Goal: Task Accomplishment & Management: Manage account settings

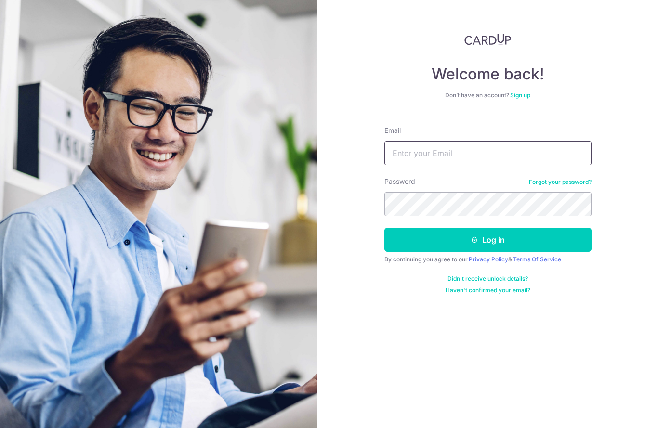
click at [462, 156] on input "Email" at bounding box center [487, 153] width 207 height 24
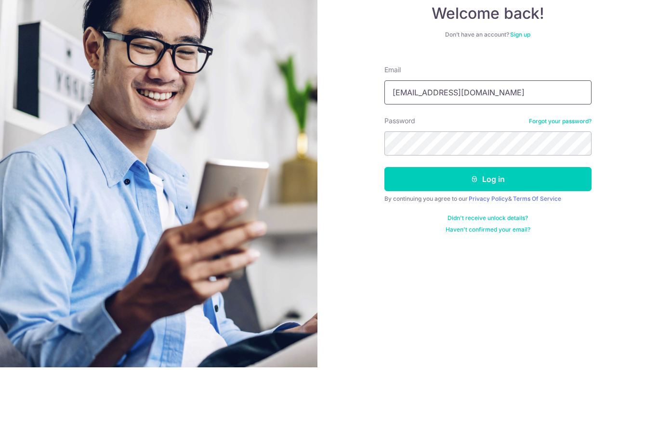
type input "[EMAIL_ADDRESS][DOMAIN_NAME]"
click at [482, 228] on button "Log in" at bounding box center [487, 240] width 207 height 24
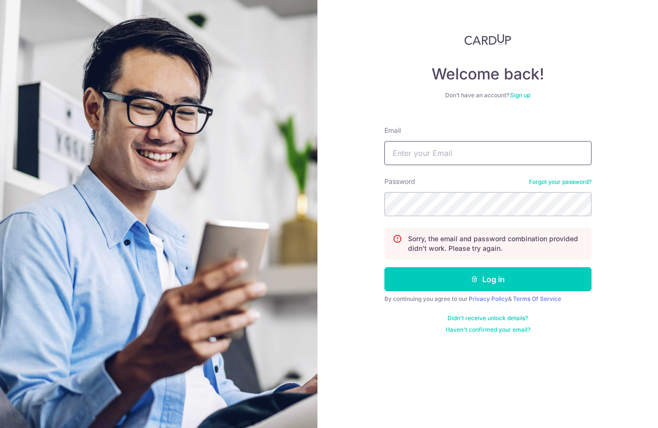
click at [469, 165] on input "Email" at bounding box center [487, 153] width 207 height 24
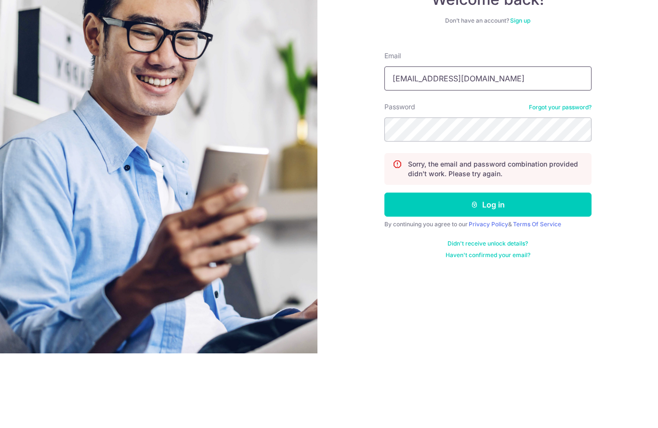
type input "[EMAIL_ADDRESS][DOMAIN_NAME]"
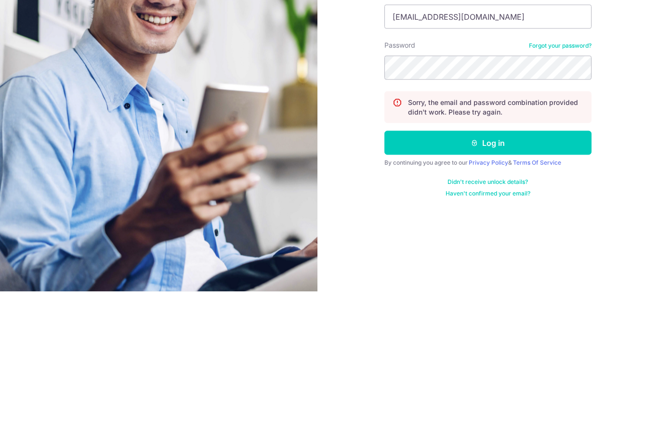
click at [532, 267] on button "Log in" at bounding box center [487, 279] width 207 height 24
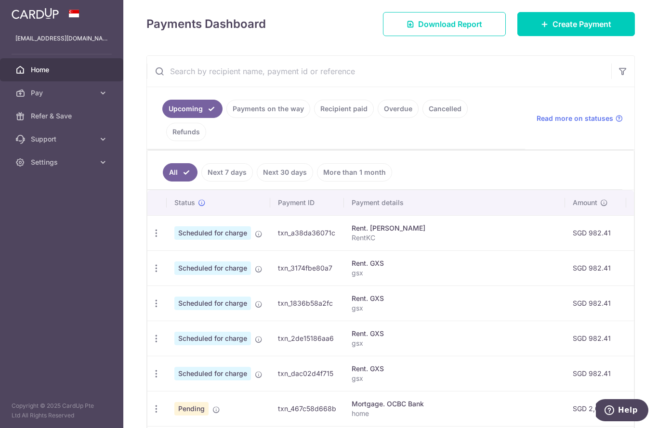
scroll to position [143, 0]
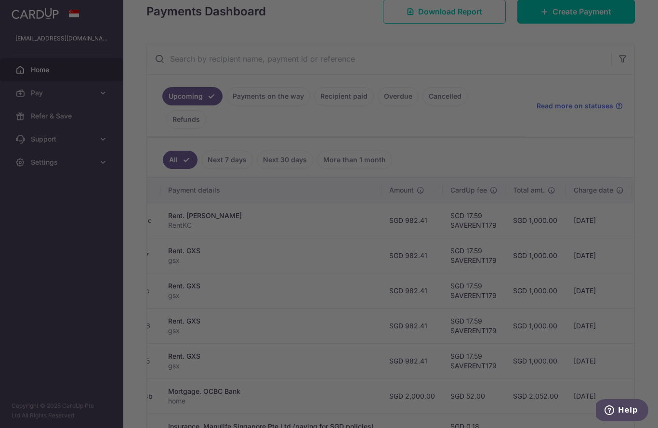
click at [551, 333] on div at bounding box center [332, 216] width 665 height 432
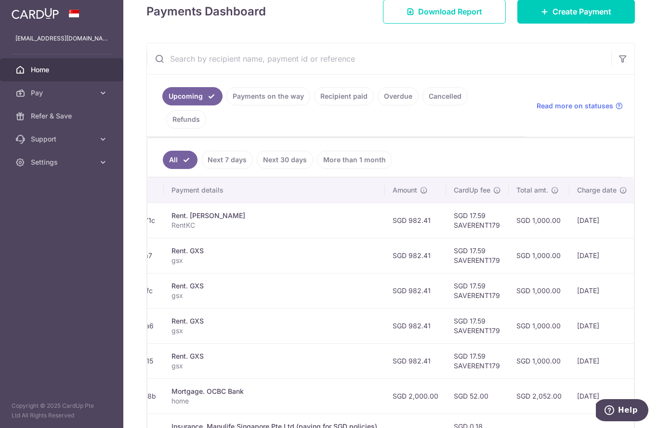
scroll to position [0, 180]
click at [226, 105] on link "Payments on the way" at bounding box center [268, 96] width 84 height 18
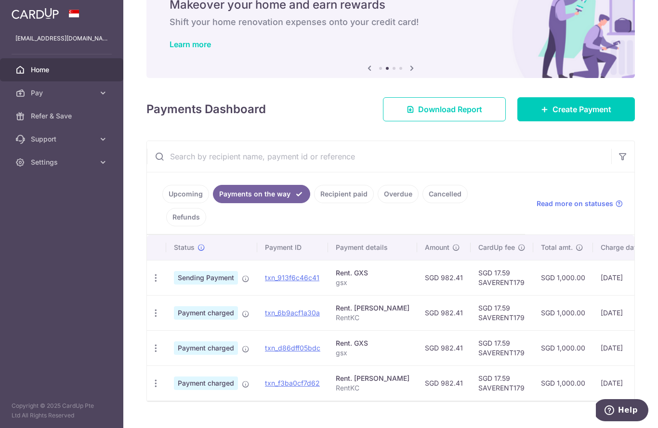
scroll to position [44, 0]
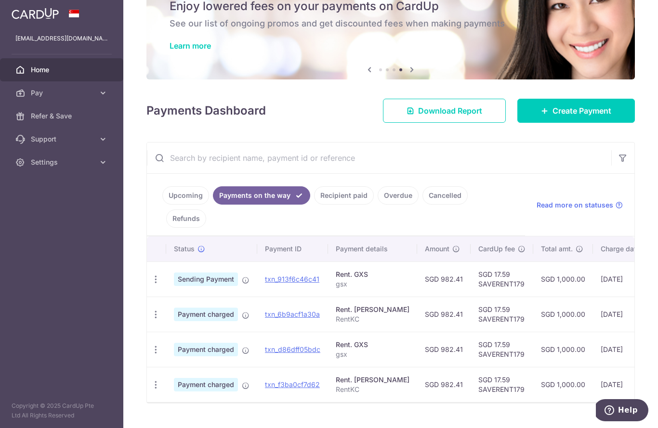
click at [162, 205] on link "Upcoming" at bounding box center [185, 195] width 47 height 18
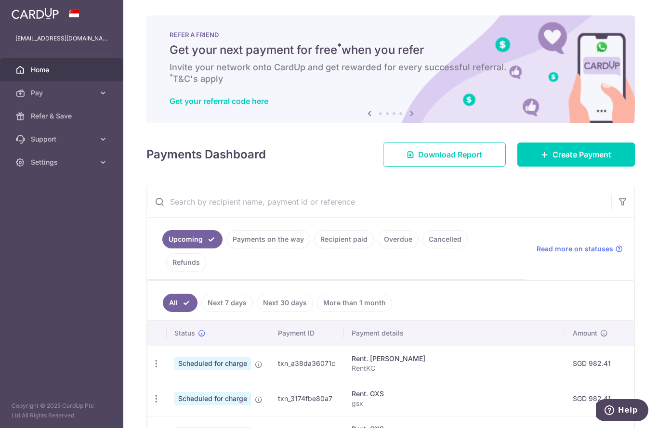
scroll to position [0, 0]
click at [0, 0] on icon "button" at bounding box center [0, 0] width 0 height 0
click at [86, 160] on span "Settings" at bounding box center [63, 162] width 64 height 10
click at [52, 209] on span "Logout" at bounding box center [63, 209] width 64 height 10
